Goal: Register for event/course: Sign up to attend an event or enroll in a course

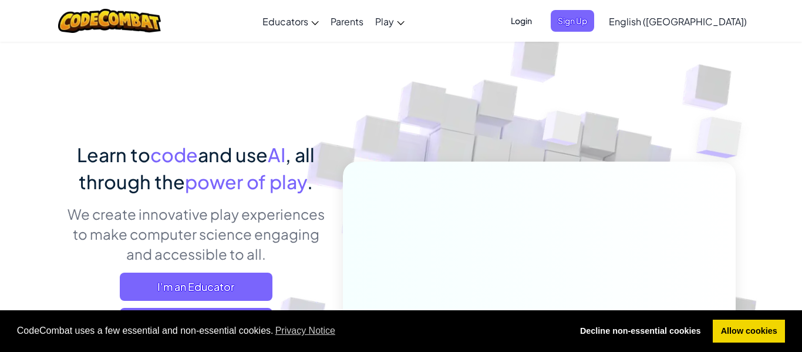
click at [539, 21] on span "Login" at bounding box center [521, 21] width 35 height 22
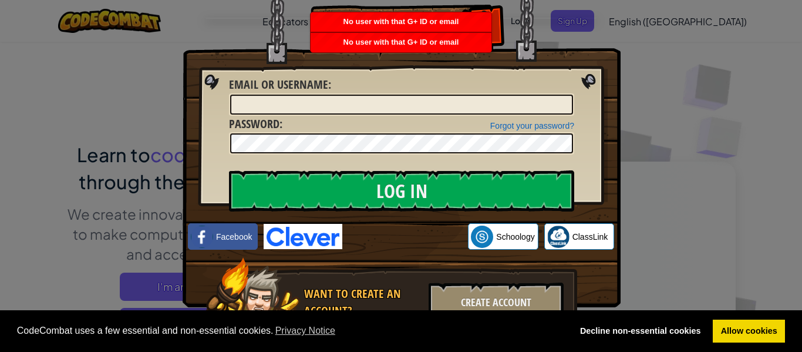
click at [661, 98] on div "Log In Unknown Error Email or Username : Forgot your password? Password : Log I…" at bounding box center [401, 176] width 802 height 352
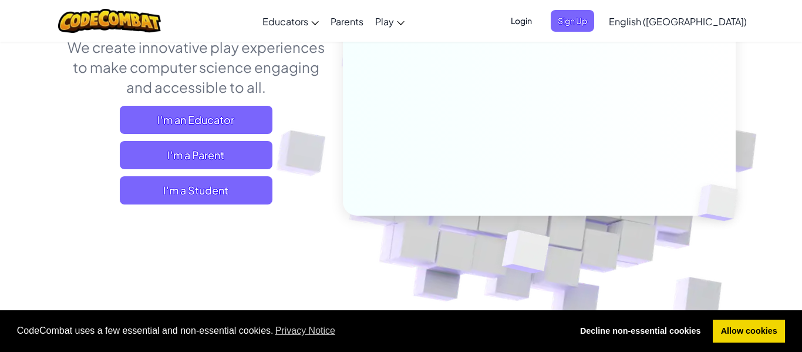
scroll to position [246, 0]
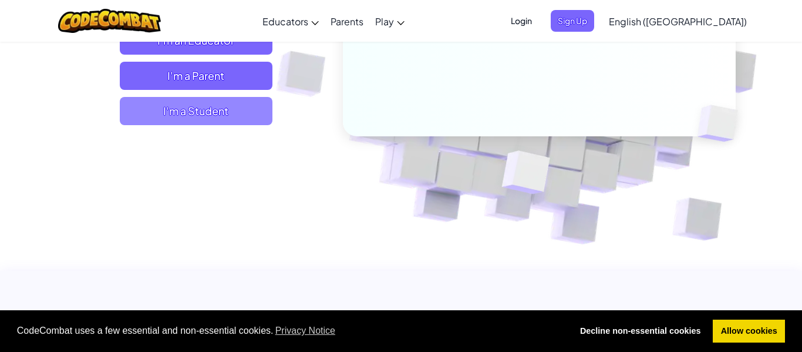
click at [230, 112] on span "I'm a Student" at bounding box center [196, 111] width 153 height 28
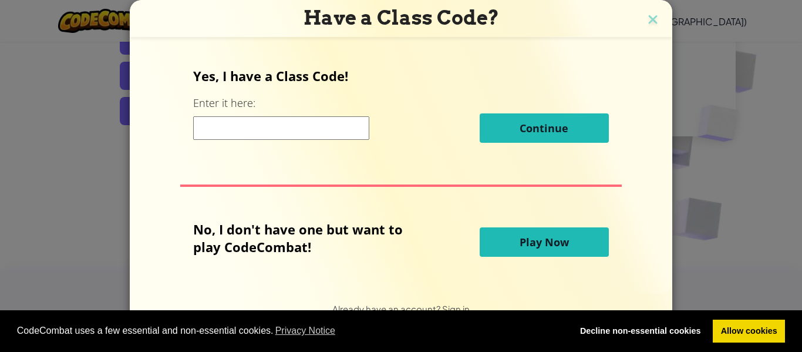
click at [287, 140] on div "Continue" at bounding box center [400, 127] width 415 height 29
click at [288, 136] on input at bounding box center [281, 127] width 176 height 23
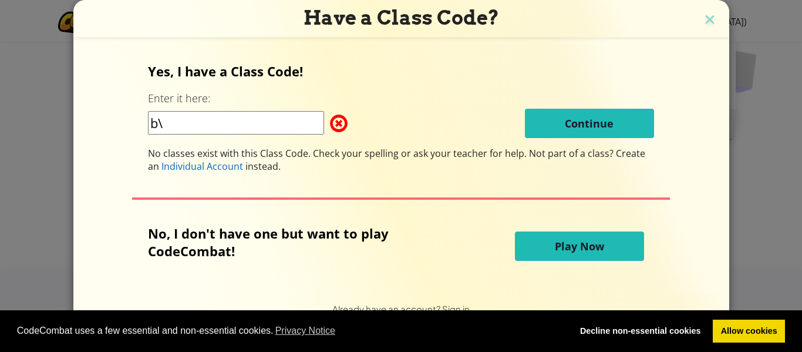
type input "b"
type input "BellpointFast"
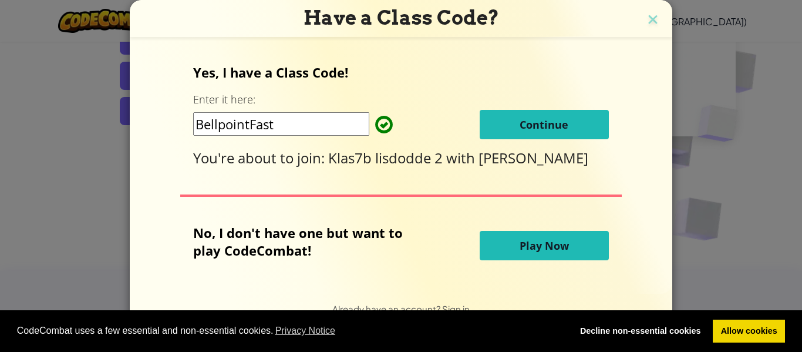
click at [566, 244] on span "Play Now" at bounding box center [544, 245] width 49 height 14
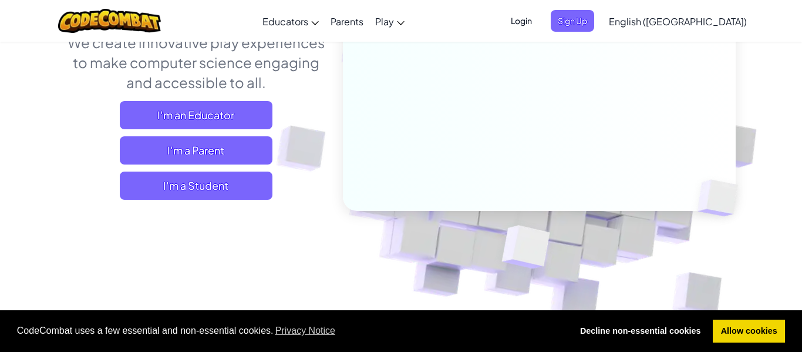
scroll to position [175, 0]
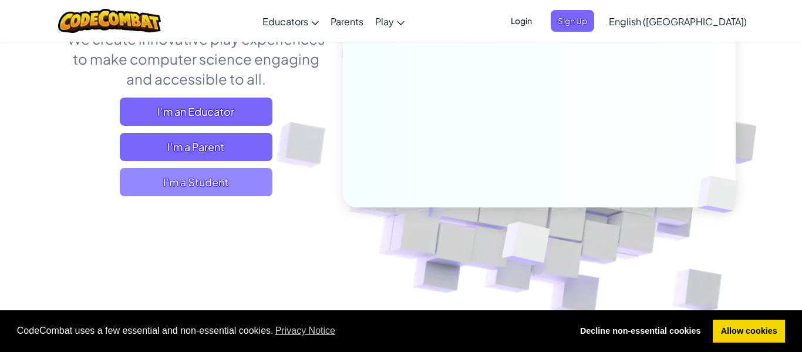
click at [197, 183] on span "I'm a Student" at bounding box center [196, 182] width 153 height 28
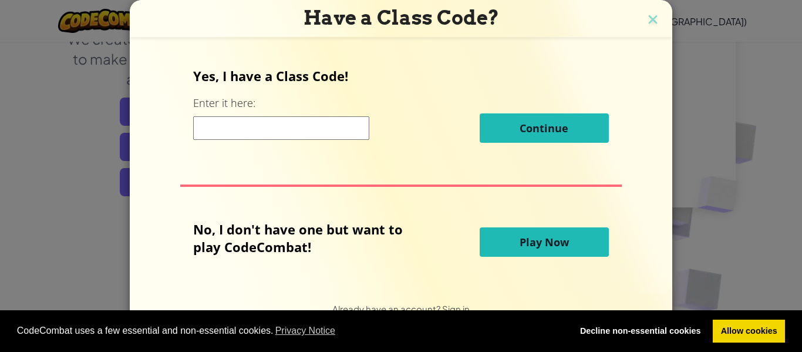
click at [269, 122] on input at bounding box center [281, 127] width 176 height 23
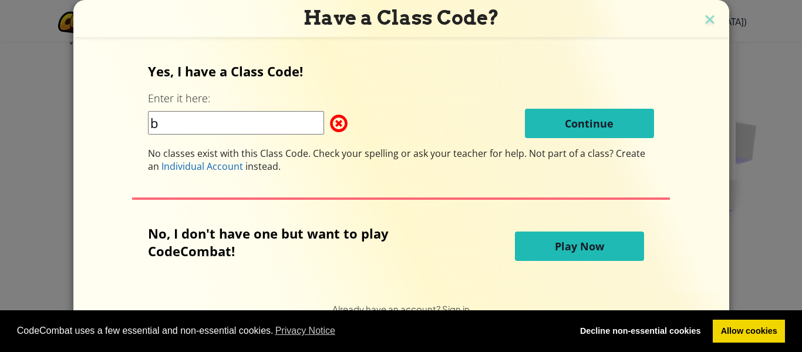
type input "BellpointFast"
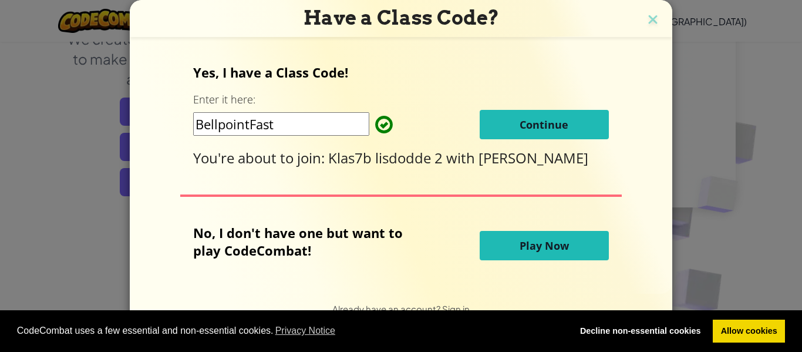
click at [563, 130] on span "Continue" at bounding box center [544, 124] width 49 height 14
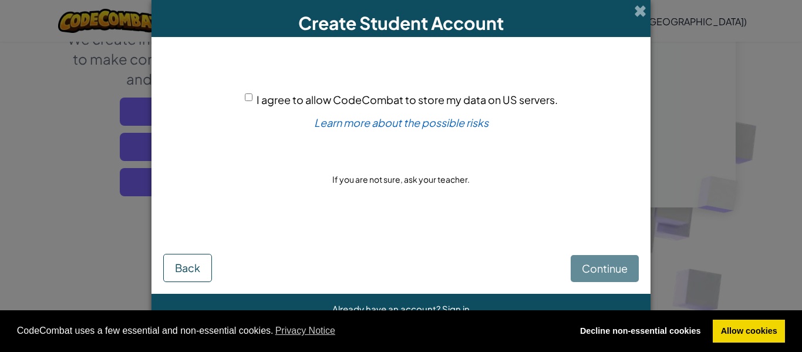
click at [250, 98] on input "I agree to allow CodeCombat to store my data on US servers." at bounding box center [249, 97] width 8 height 8
checkbox input "true"
click at [601, 263] on span "Continue" at bounding box center [605, 268] width 46 height 14
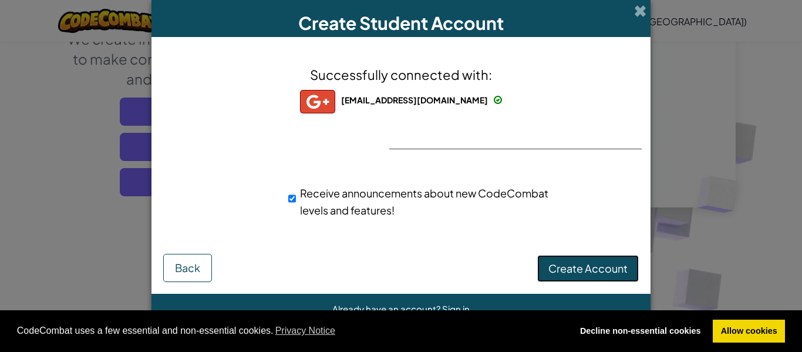
click at [562, 278] on button "Create Account" at bounding box center [589, 268] width 102 height 27
click at [567, 273] on button "Create Account" at bounding box center [589, 268] width 102 height 27
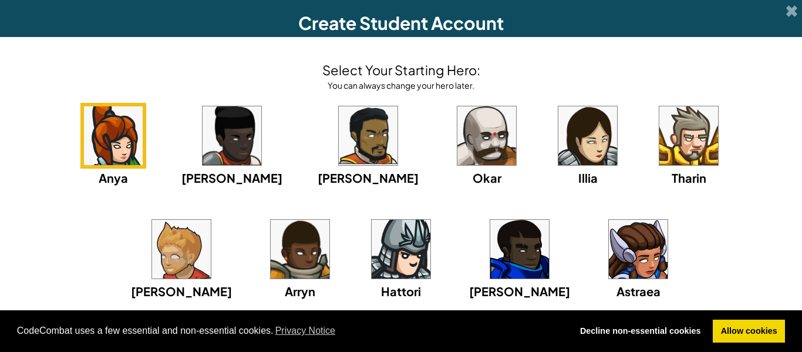
click at [491, 233] on img at bounding box center [520, 249] width 59 height 59
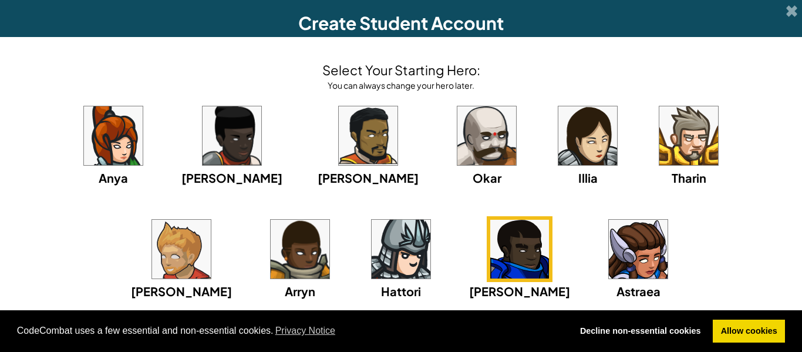
click at [491, 255] on img at bounding box center [520, 249] width 59 height 59
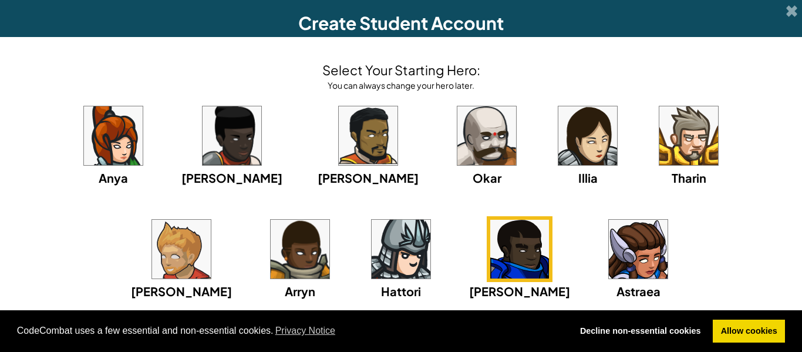
click at [491, 255] on img at bounding box center [520, 249] width 59 height 59
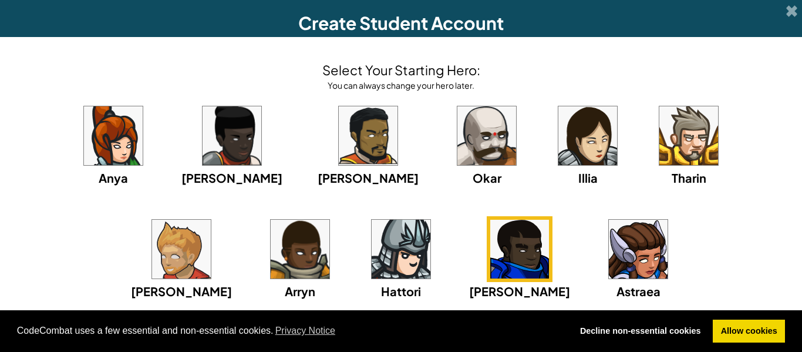
click at [491, 255] on img at bounding box center [520, 249] width 59 height 59
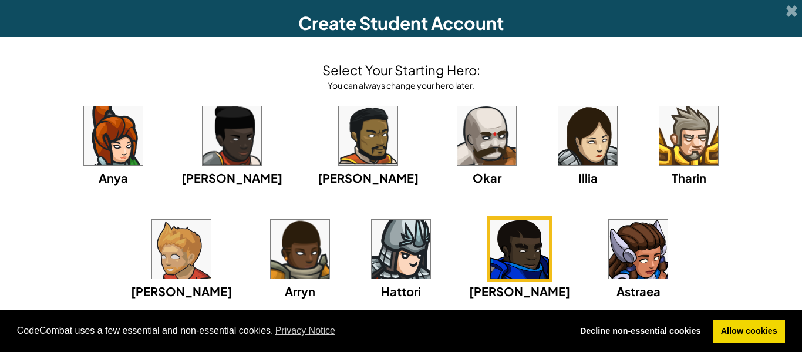
click at [491, 255] on img at bounding box center [520, 249] width 59 height 59
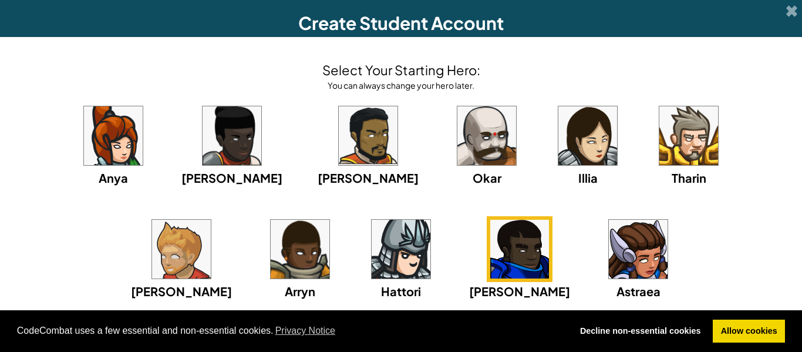
click at [491, 255] on img at bounding box center [520, 249] width 59 height 59
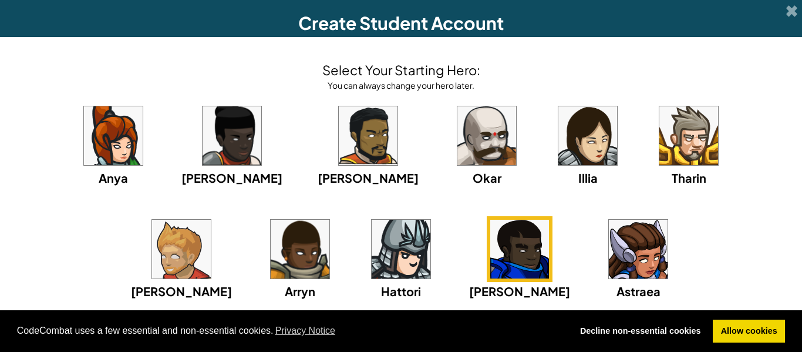
click at [491, 255] on img at bounding box center [520, 249] width 59 height 59
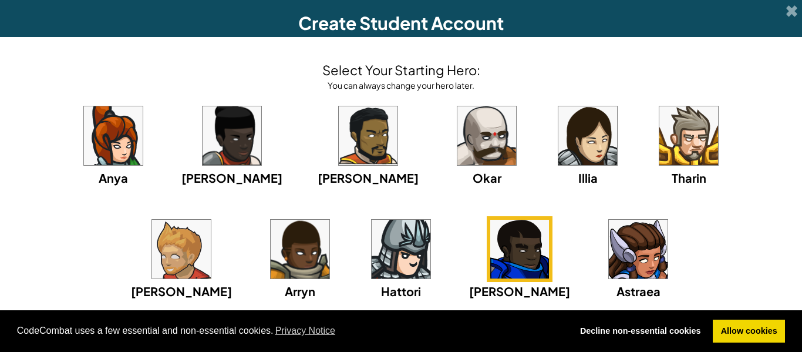
click at [491, 255] on img at bounding box center [520, 249] width 59 height 59
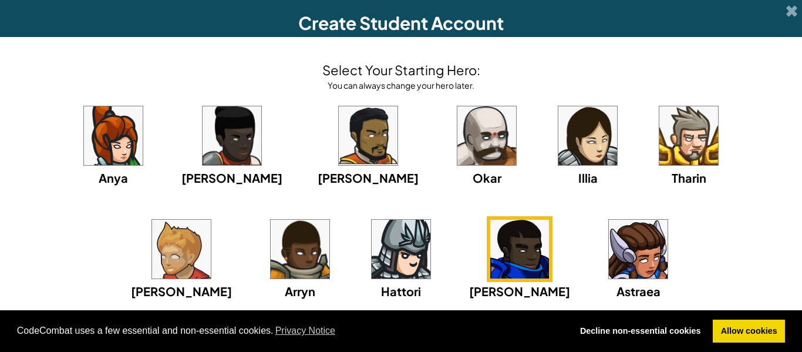
click at [491, 255] on img at bounding box center [520, 249] width 59 height 59
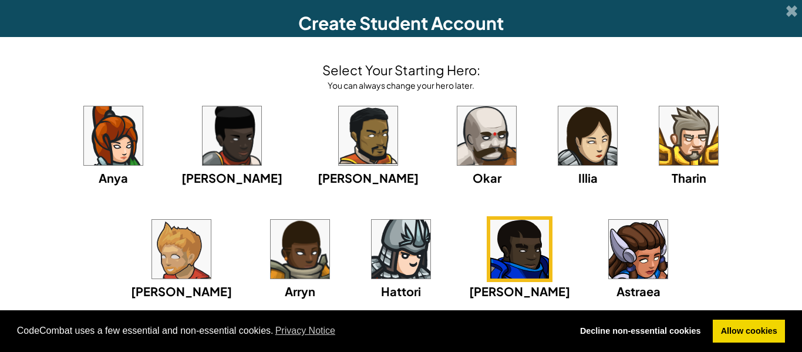
click at [491, 255] on img at bounding box center [520, 249] width 59 height 59
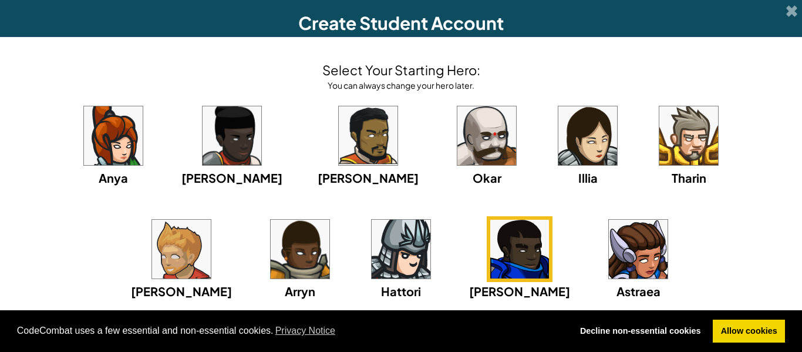
click at [491, 255] on img at bounding box center [520, 249] width 59 height 59
click at [491, 269] on img at bounding box center [520, 249] width 59 height 59
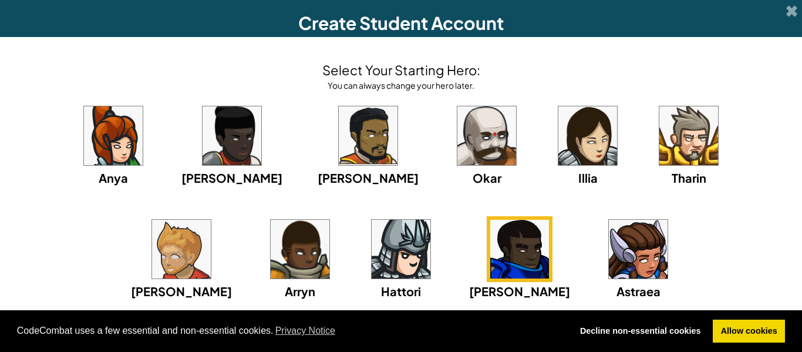
click at [491, 261] on img at bounding box center [520, 249] width 59 height 59
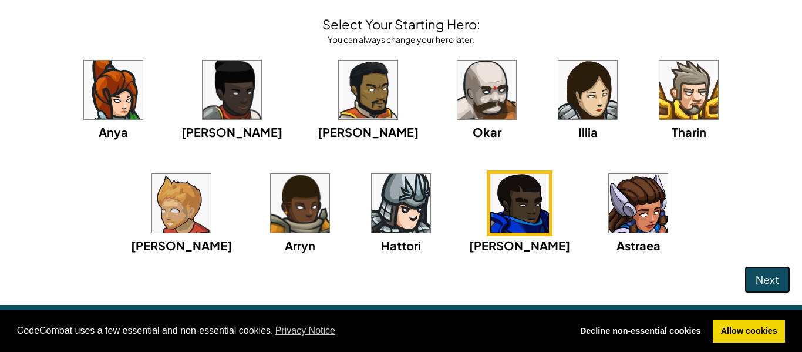
click at [775, 281] on span "Next" at bounding box center [767, 280] width 23 height 14
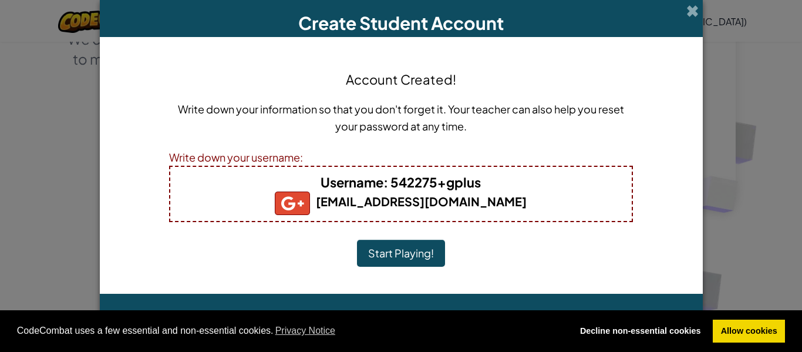
scroll to position [0, 0]
click at [408, 261] on button "Start Playing!" at bounding box center [401, 253] width 88 height 27
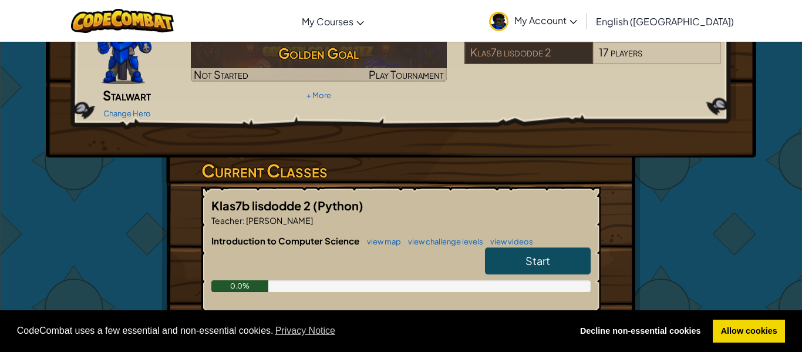
scroll to position [100, 0]
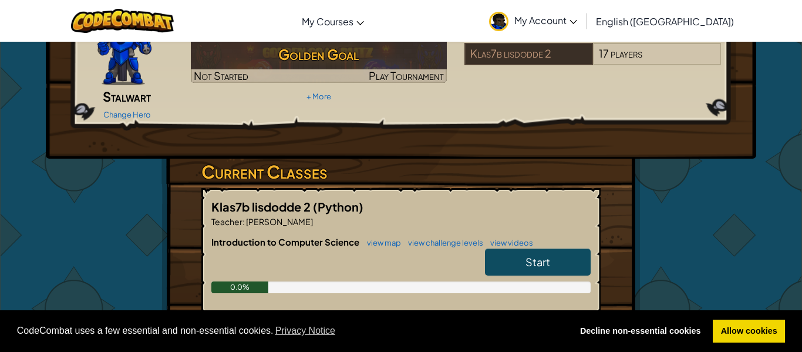
click at [550, 255] on span "Start" at bounding box center [538, 262] width 25 height 14
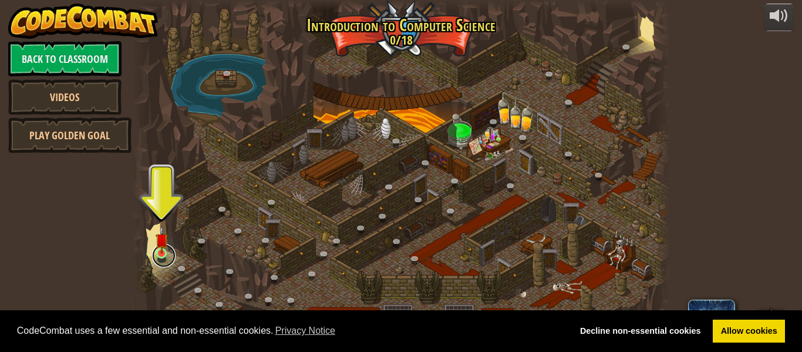
click at [173, 251] on link at bounding box center [163, 255] width 23 height 23
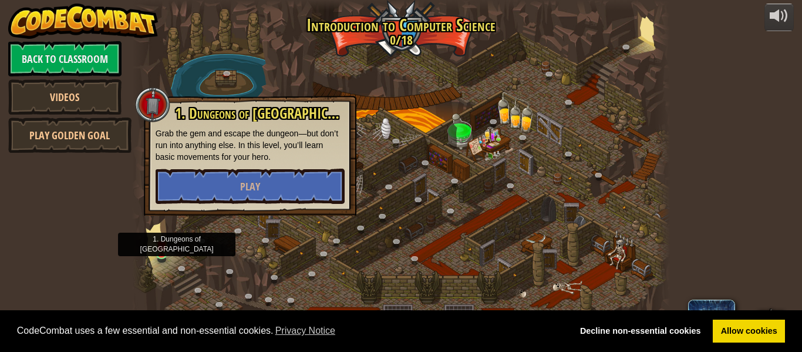
click at [152, 248] on div at bounding box center [401, 176] width 538 height 352
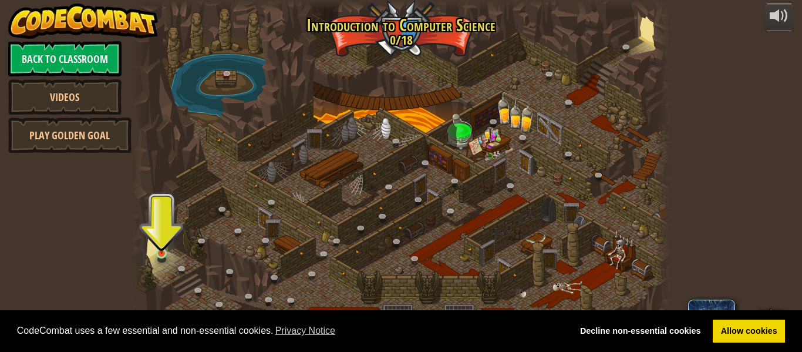
click at [156, 241] on img at bounding box center [162, 240] width 12 height 28
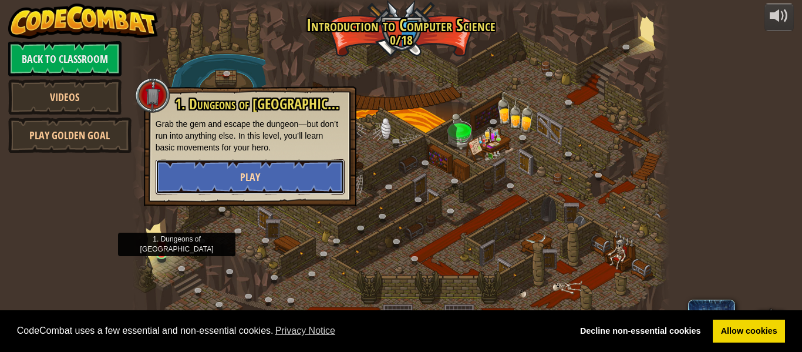
click at [239, 182] on button "Play" at bounding box center [250, 176] width 189 height 35
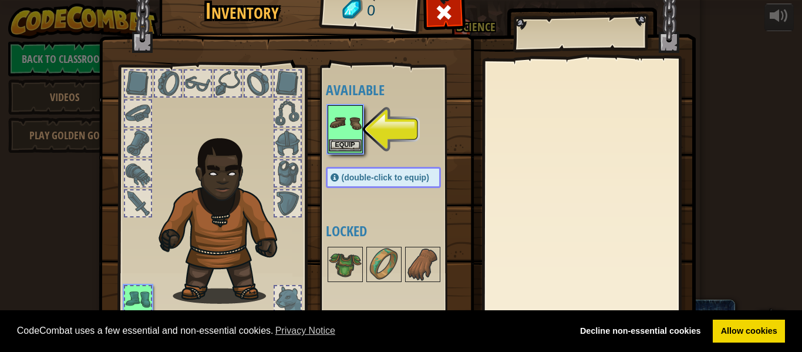
click at [360, 127] on img at bounding box center [345, 122] width 33 height 33
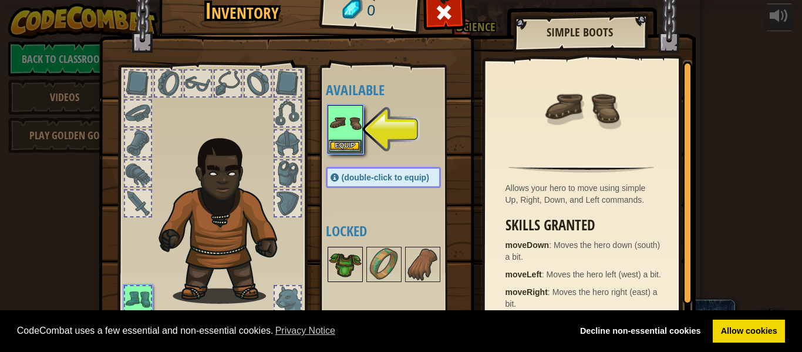
click at [353, 267] on img at bounding box center [345, 264] width 33 height 33
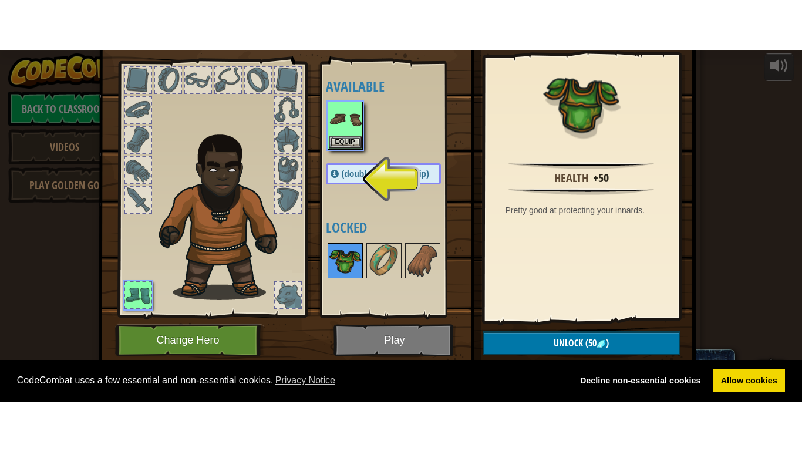
scroll to position [53, 0]
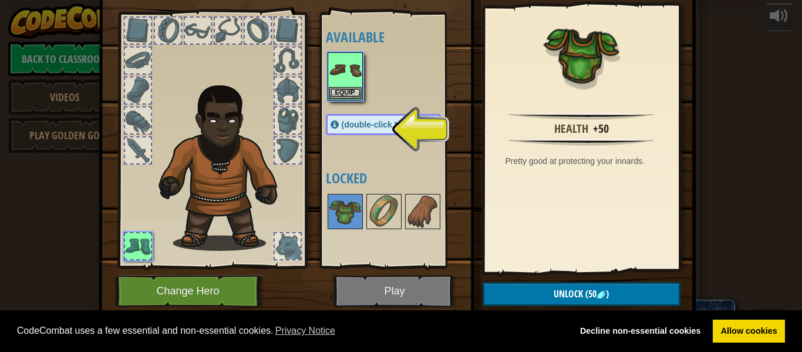
click at [385, 128] on span "(double-click to equip)" at bounding box center [386, 124] width 88 height 9
click at [361, 126] on span "(double-click to equip)" at bounding box center [386, 124] width 88 height 9
click at [360, 121] on span "(double-click to equip)" at bounding box center [386, 124] width 88 height 9
click at [356, 127] on span "(double-click to equip)" at bounding box center [386, 124] width 88 height 9
click at [365, 131] on div "(double-click to equip)" at bounding box center [383, 124] width 115 height 21
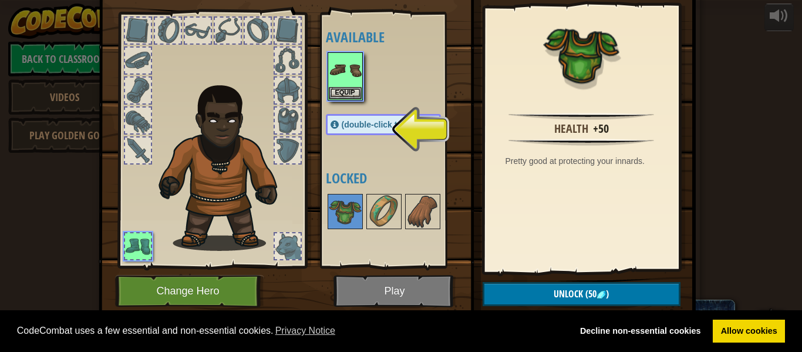
click at [364, 129] on div "(double-click to equip)" at bounding box center [383, 124] width 115 height 21
click at [362, 128] on span "(double-click to equip)" at bounding box center [386, 124] width 88 height 9
click at [348, 97] on button "Equip" at bounding box center [345, 93] width 33 height 12
click at [349, 96] on div "Available Equip (double-click to equip) Locked" at bounding box center [395, 140] width 139 height 245
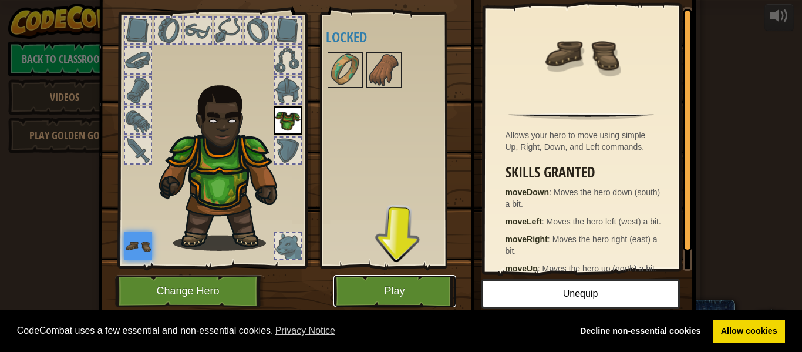
click at [398, 291] on button "Play" at bounding box center [395, 291] width 123 height 32
